Goal: Transaction & Acquisition: Book appointment/travel/reservation

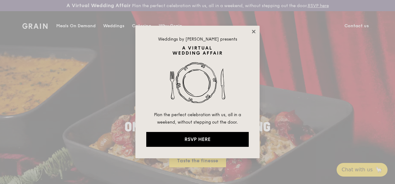
click at [252, 30] on icon at bounding box center [254, 32] width 6 height 6
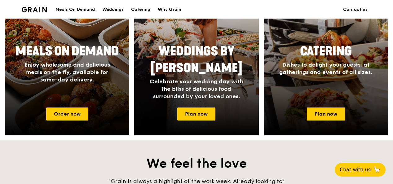
scroll to position [310, 0]
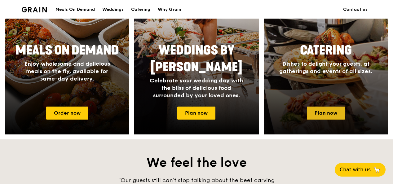
click at [325, 120] on link "Plan now" at bounding box center [326, 113] width 38 height 13
click at [326, 118] on link "Plan now" at bounding box center [326, 113] width 38 height 13
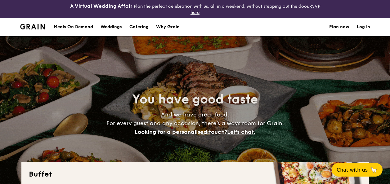
select select
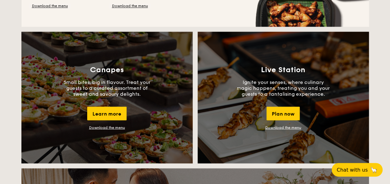
scroll to position [527, 0]
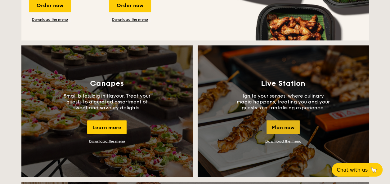
click at [285, 129] on div "Plan now" at bounding box center [283, 127] width 33 height 14
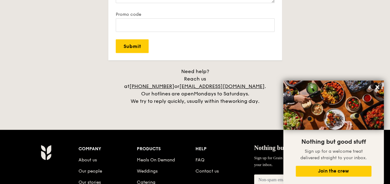
scroll to position [1330, 0]
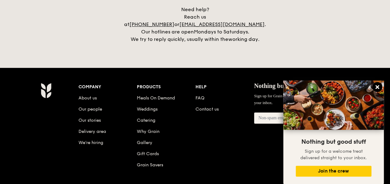
click at [378, 86] on icon at bounding box center [377, 87] width 4 height 4
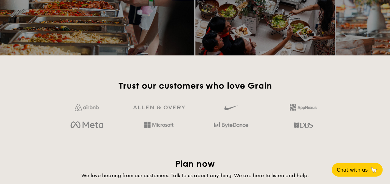
scroll to position [834, 0]
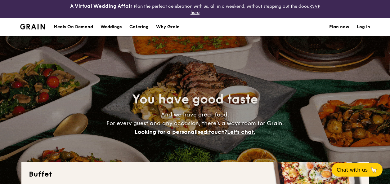
select select
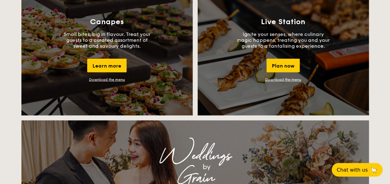
scroll to position [589, 0]
